Goal: Find specific page/section: Find specific page/section

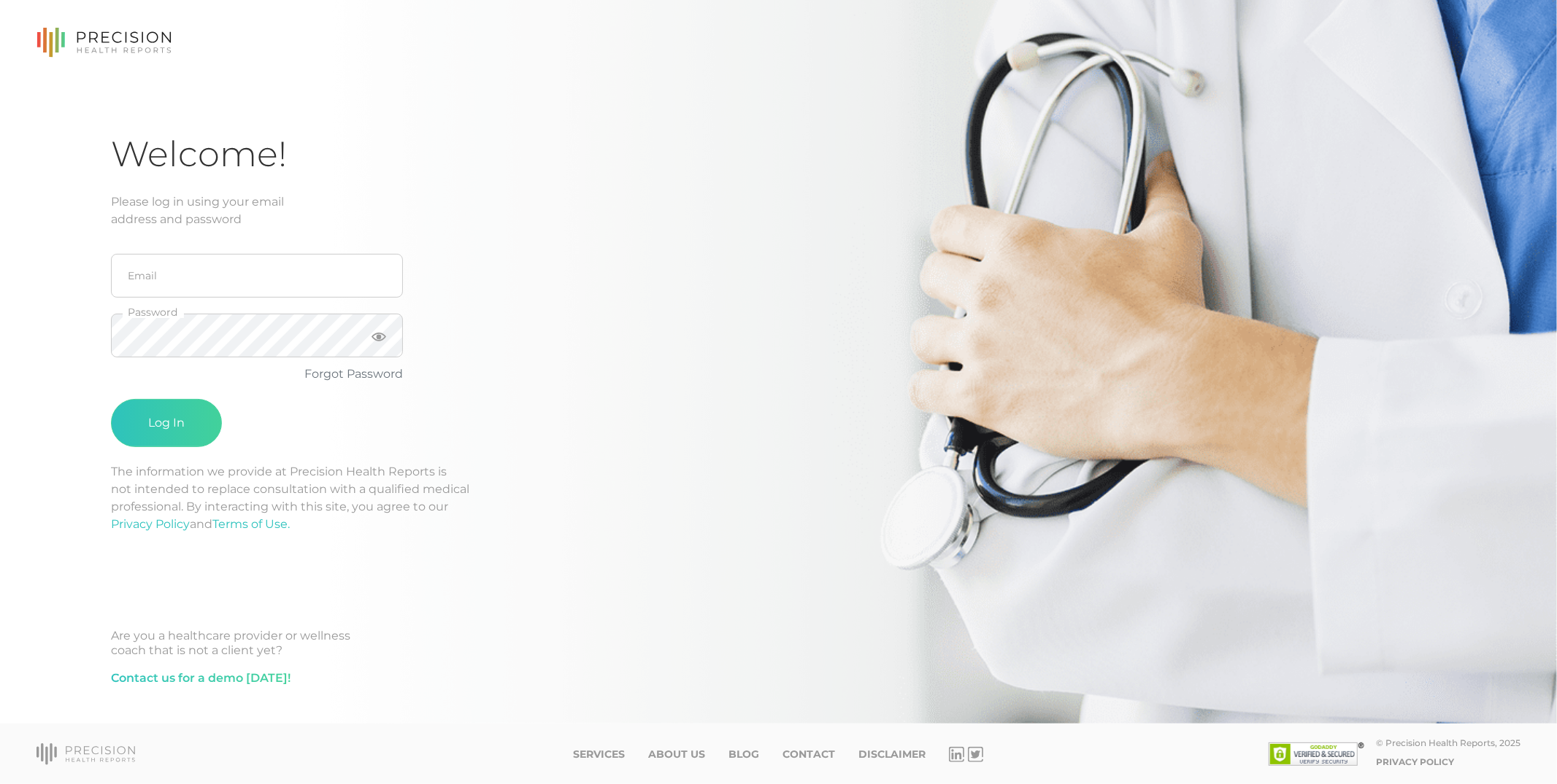
click at [46, 40] on icon at bounding box center [45, 40] width 4 height 25
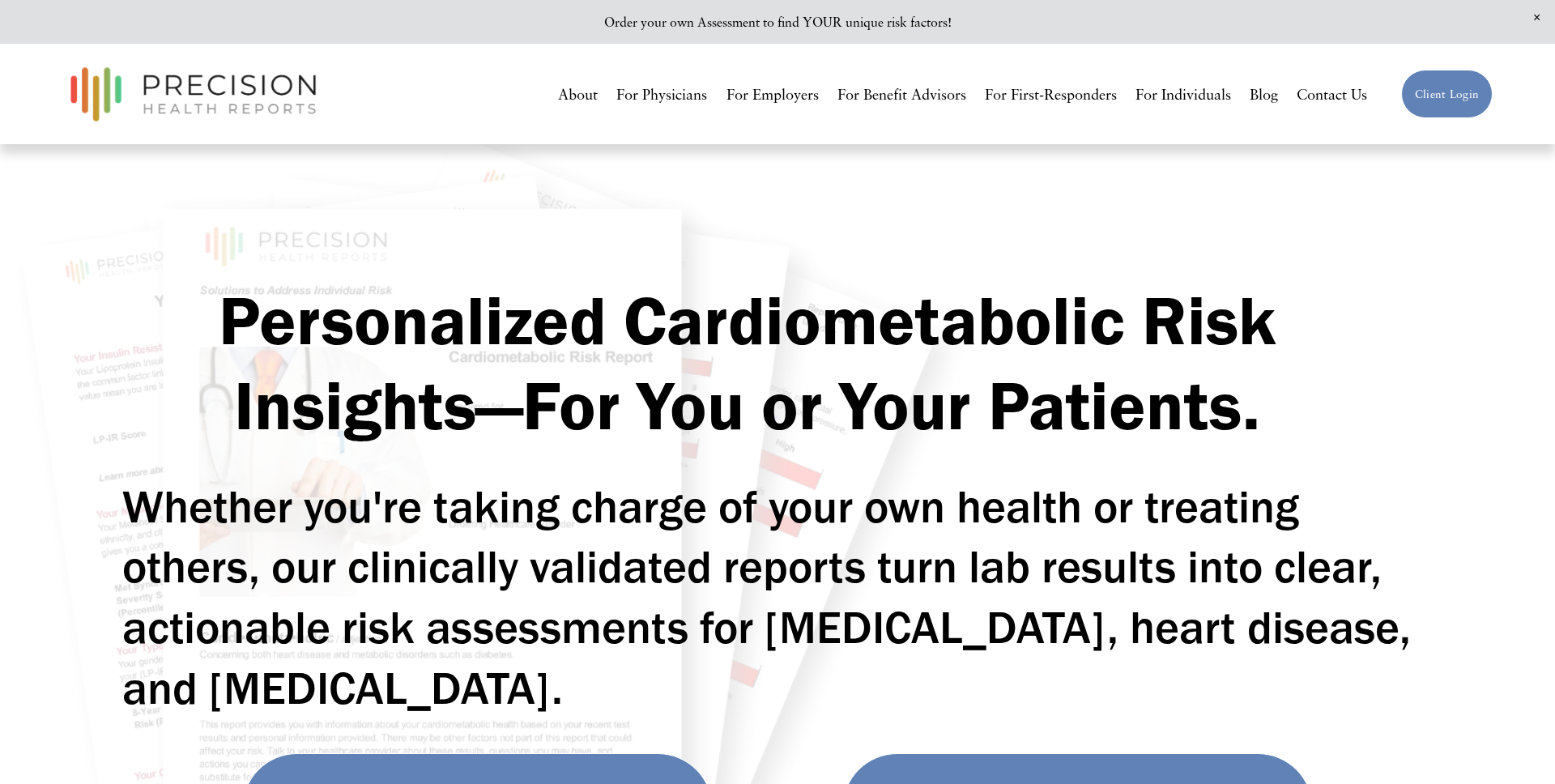
click at [653, 90] on link "For Physicians" at bounding box center [661, 94] width 90 height 30
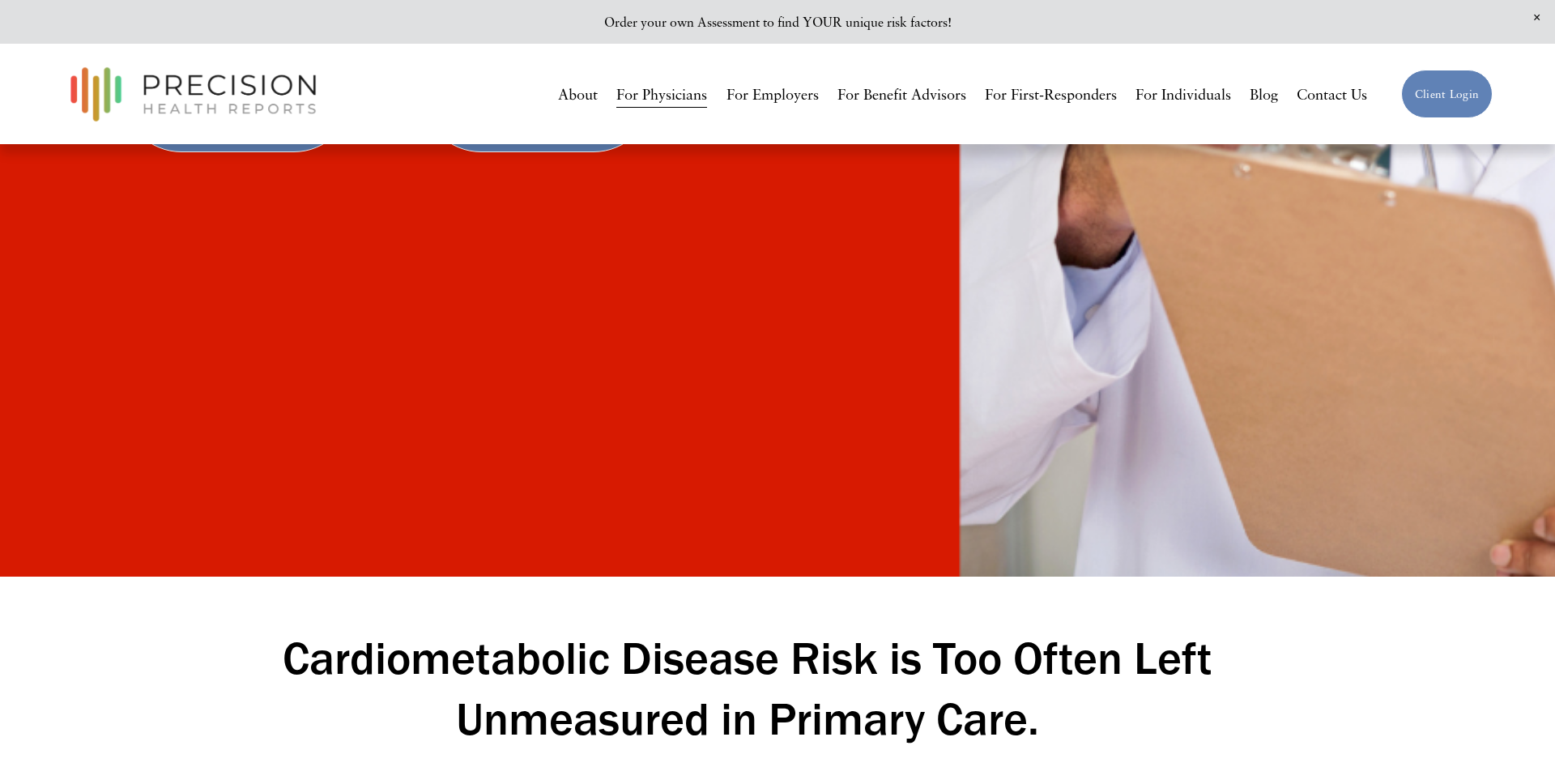
scroll to position [640, 0]
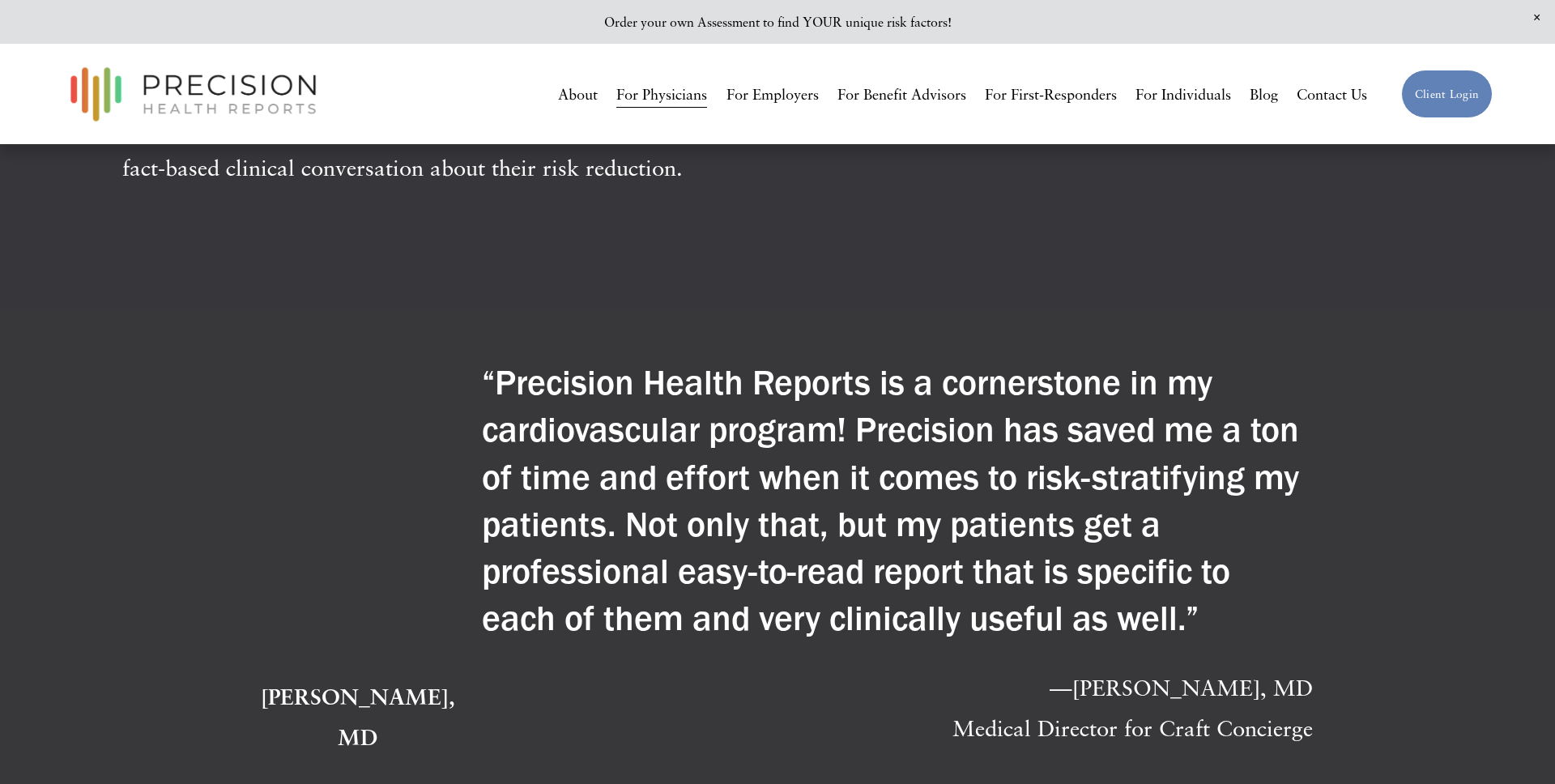
scroll to position [4732, 0]
